Goal: Book appointment/travel/reservation

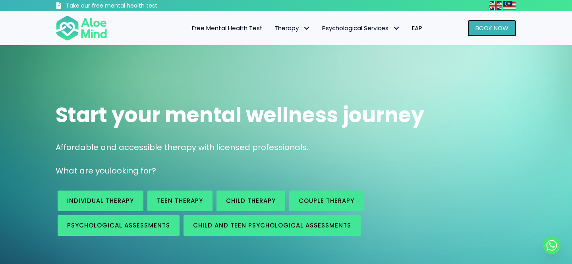
click at [493, 24] on span "Book Now" at bounding box center [491, 28] width 33 height 8
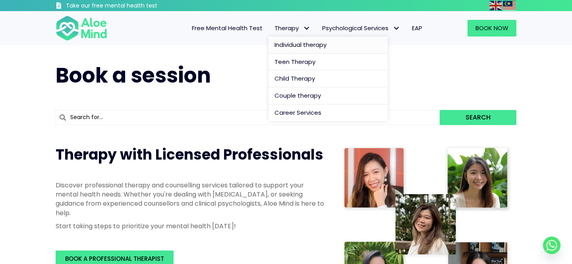
click at [314, 48] on span "Individual therapy" at bounding box center [300, 44] width 52 height 8
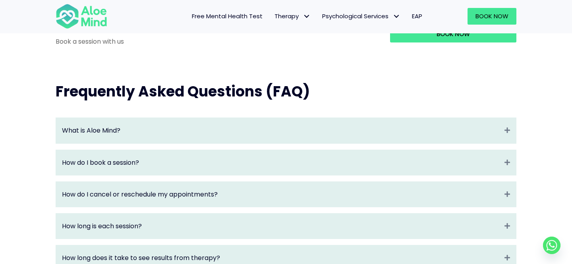
scroll to position [829, 0]
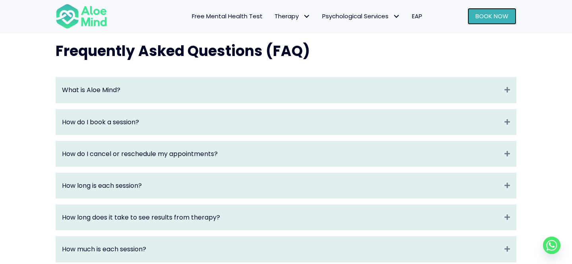
click at [492, 20] on link "Book Now" at bounding box center [491, 16] width 49 height 17
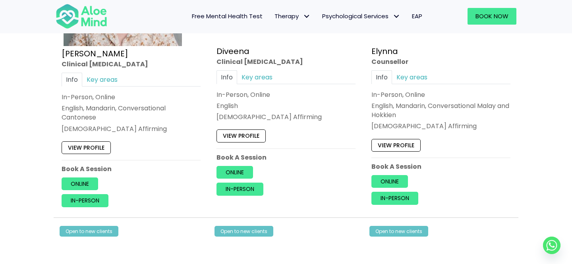
scroll to position [829, 0]
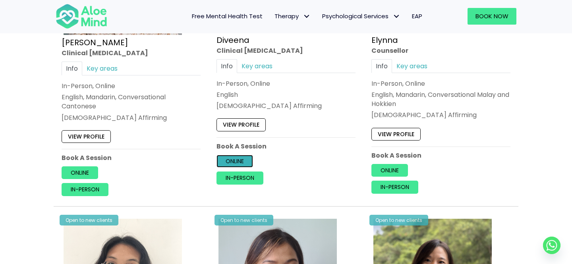
click at [240, 163] on link "Online" at bounding box center [234, 161] width 37 height 13
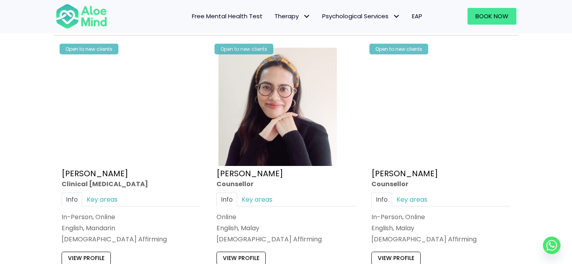
scroll to position [1596, 0]
